Goal: Browse casually

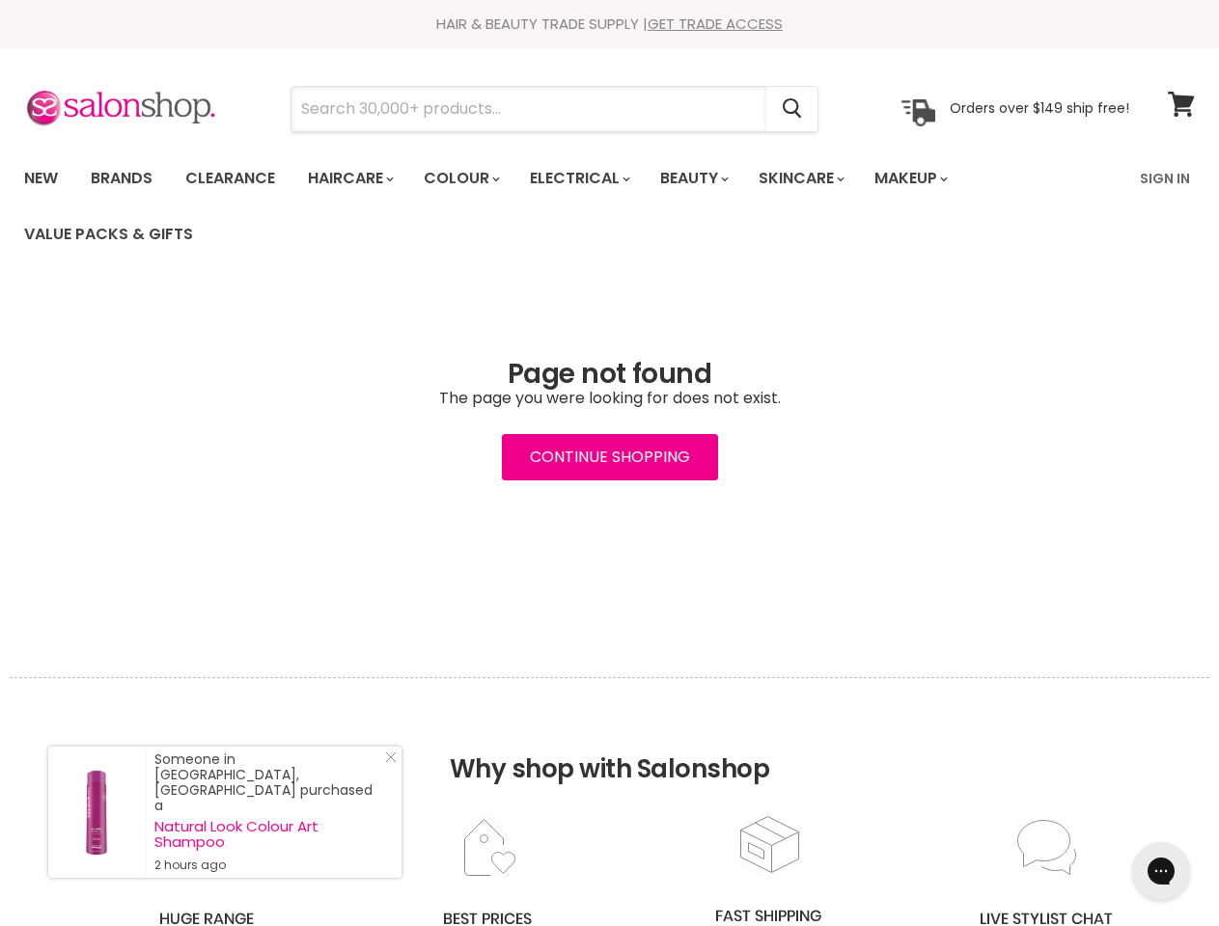
click at [530, 109] on input "Search" at bounding box center [528, 109] width 475 height 44
click at [793, 109] on icon "Search" at bounding box center [792, 109] width 19 height 20
click at [356, 179] on link "Haircare" at bounding box center [349, 178] width 112 height 41
click at [472, 179] on link "Colour" at bounding box center [460, 178] width 102 height 41
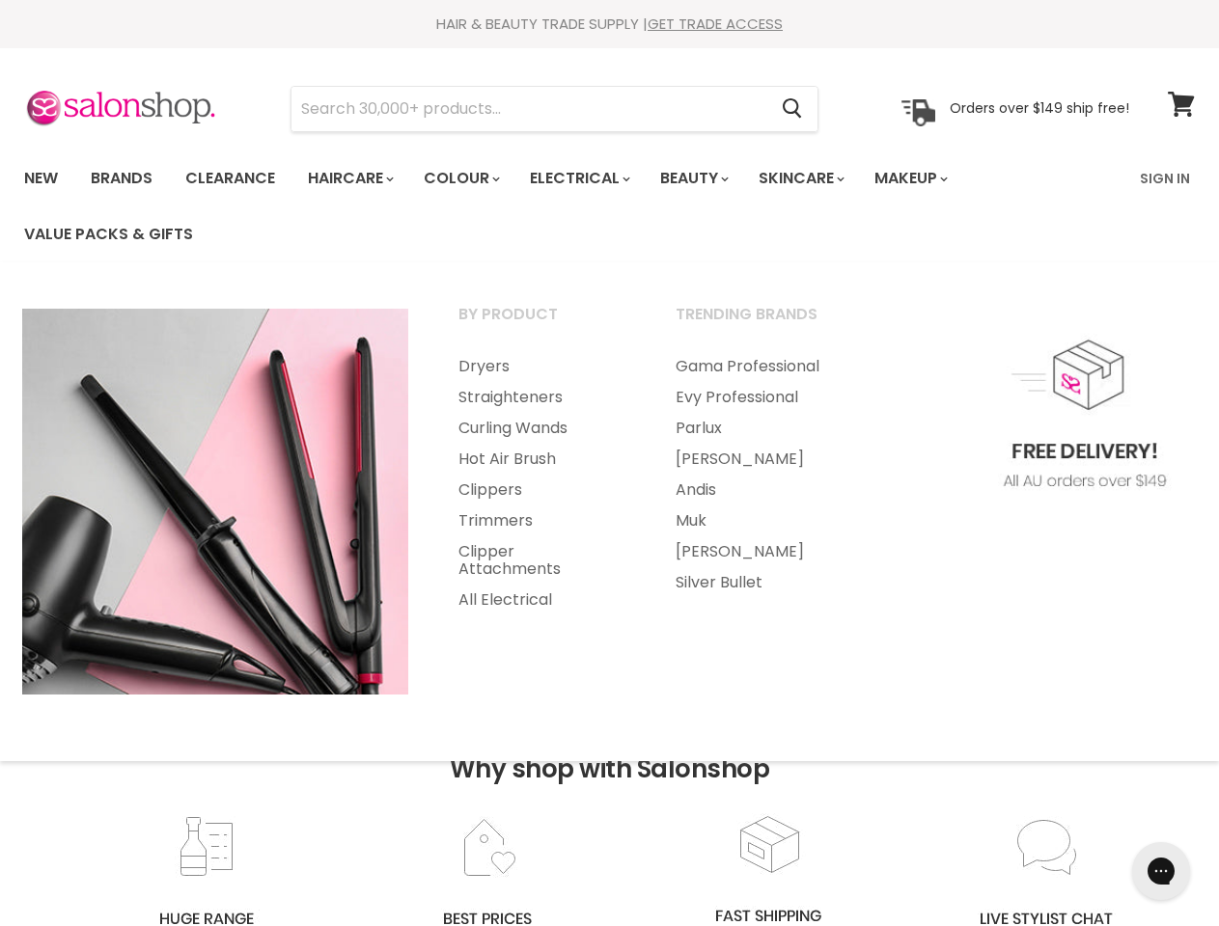
click at [593, 179] on link "Electrical" at bounding box center [578, 178] width 126 height 41
click at [710, 179] on link "Beauty" at bounding box center [693, 178] width 95 height 41
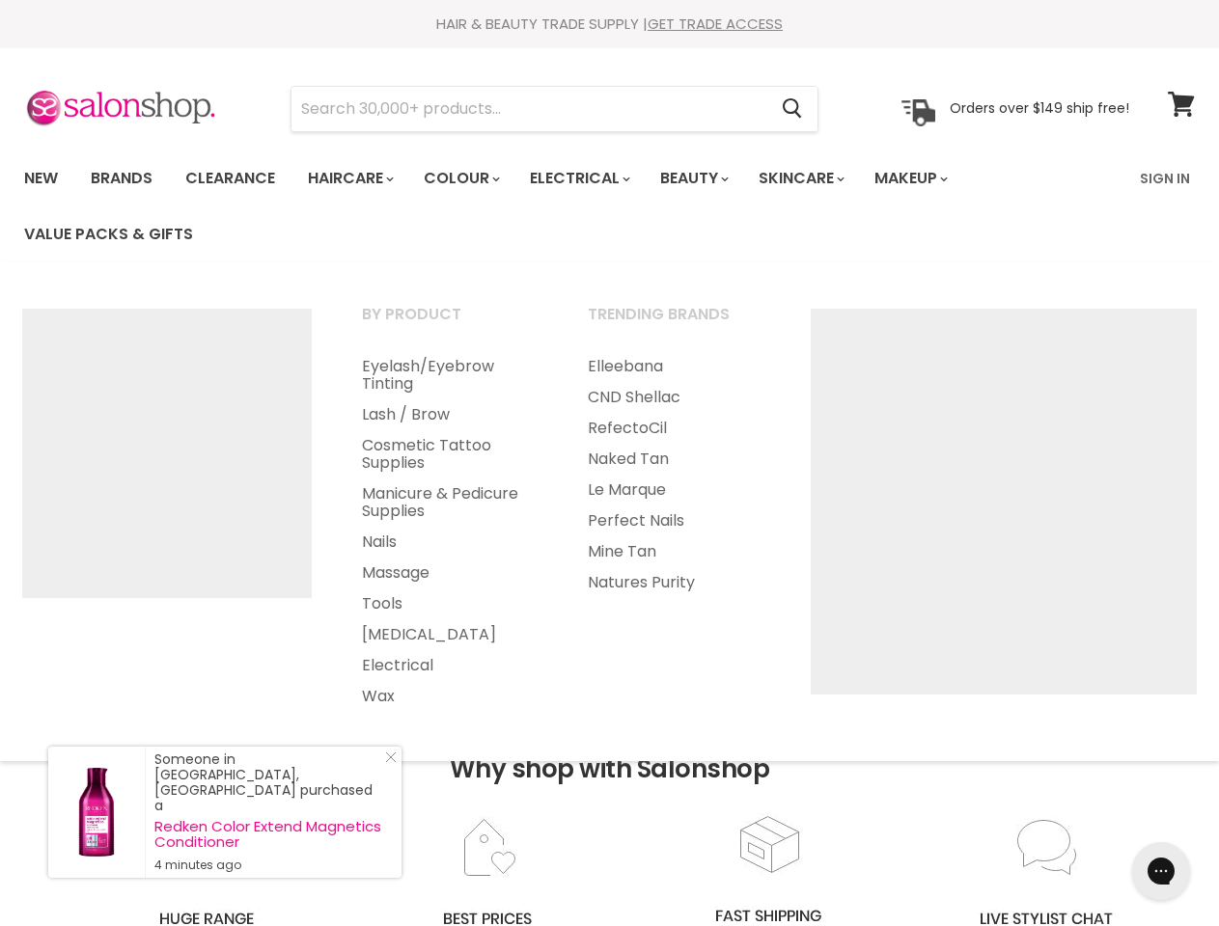
click at [822, 179] on link "Skincare" at bounding box center [800, 178] width 112 height 41
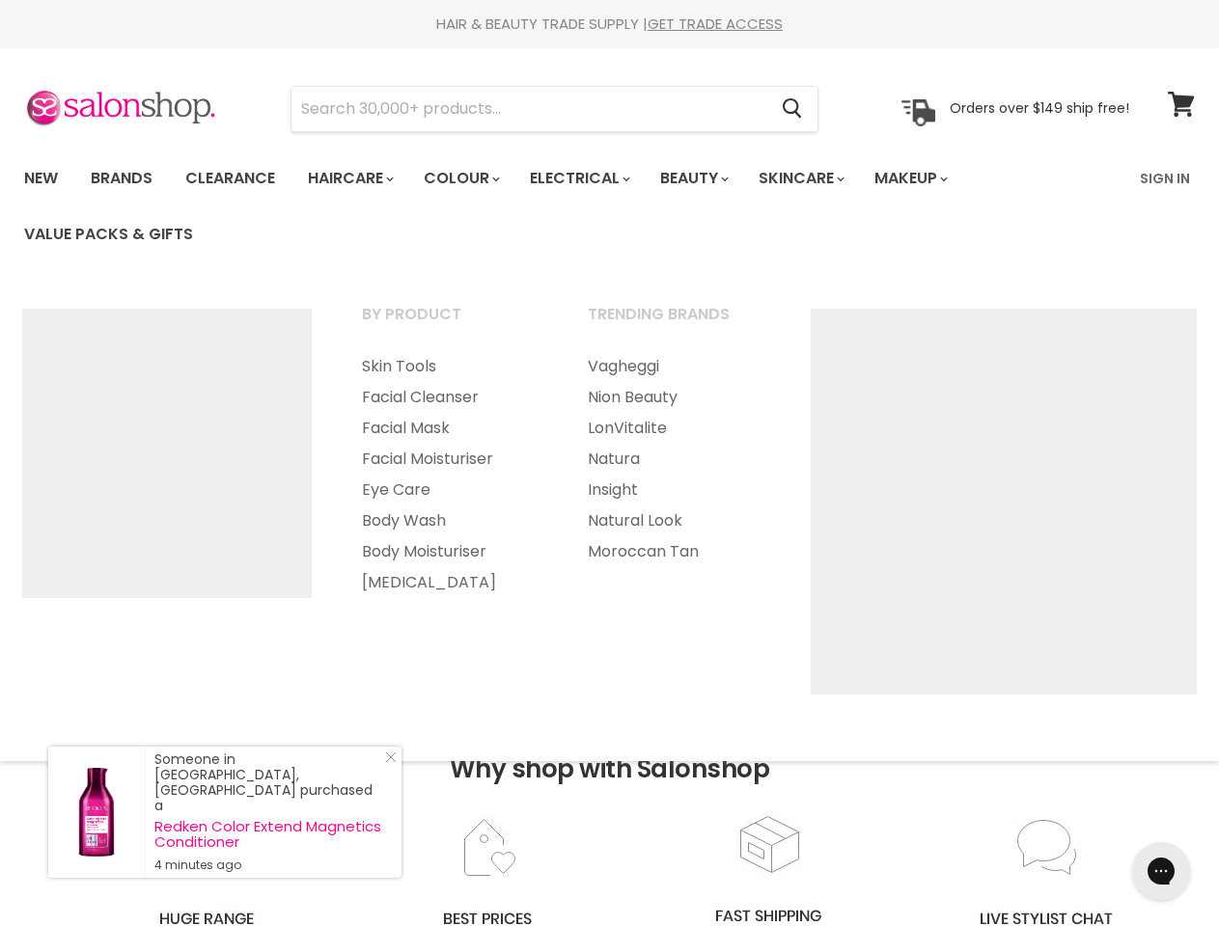
click at [937, 179] on link "Makeup" at bounding box center [909, 178] width 99 height 41
click at [609, 802] on h2 "Why shop with Salonshop" at bounding box center [610, 745] width 1200 height 136
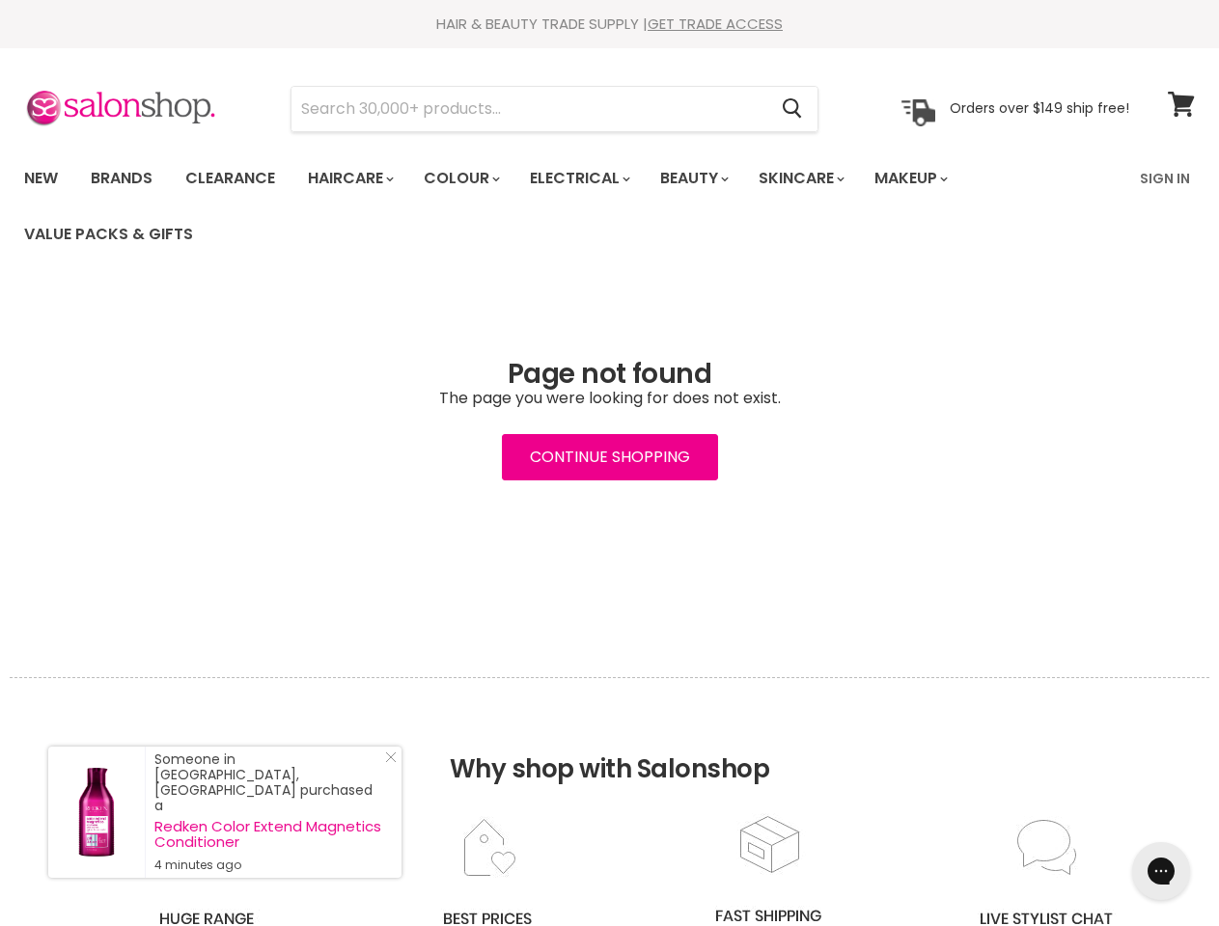
click at [1161, 871] on icon "Gorgias live chat" at bounding box center [1160, 871] width 18 height 18
